Goal: Task Accomplishment & Management: Manage account settings

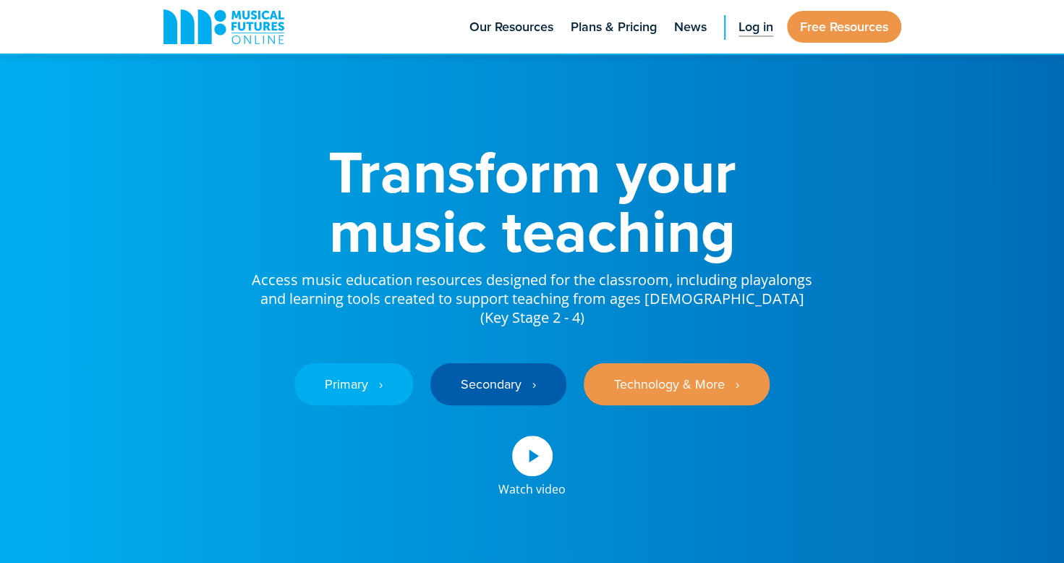
click at [755, 27] on span "Log in" at bounding box center [755, 27] width 35 height 20
click at [755, 28] on span "Log in" at bounding box center [755, 27] width 35 height 20
click at [748, 22] on span "Log in" at bounding box center [755, 27] width 35 height 20
